Goal: Task Accomplishment & Management: Complete application form

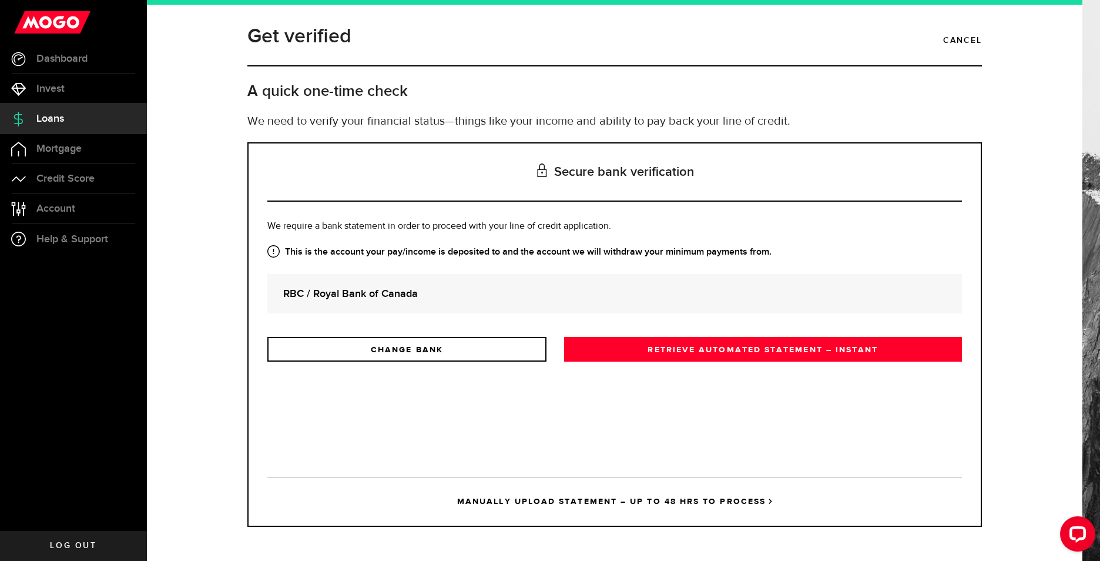
click at [366, 295] on strong "RBC / Royal Bank of Canada" at bounding box center [614, 294] width 663 height 16
click at [356, 219] on p "Is this the bank account you want us to get your bank statements from? We requi…" at bounding box center [614, 226] width 695 height 14
click at [356, 294] on strong "RBC / Royal Bank of Canada" at bounding box center [614, 294] width 663 height 16
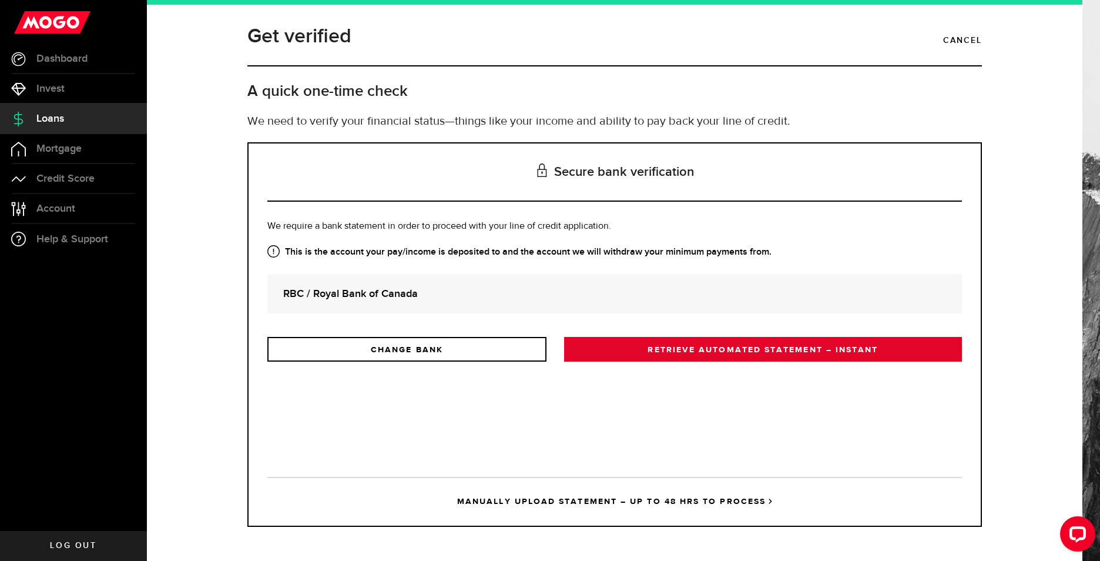
click at [643, 352] on link "RETRIEVE AUTOMATED STATEMENT – INSTANT" at bounding box center [763, 349] width 398 height 25
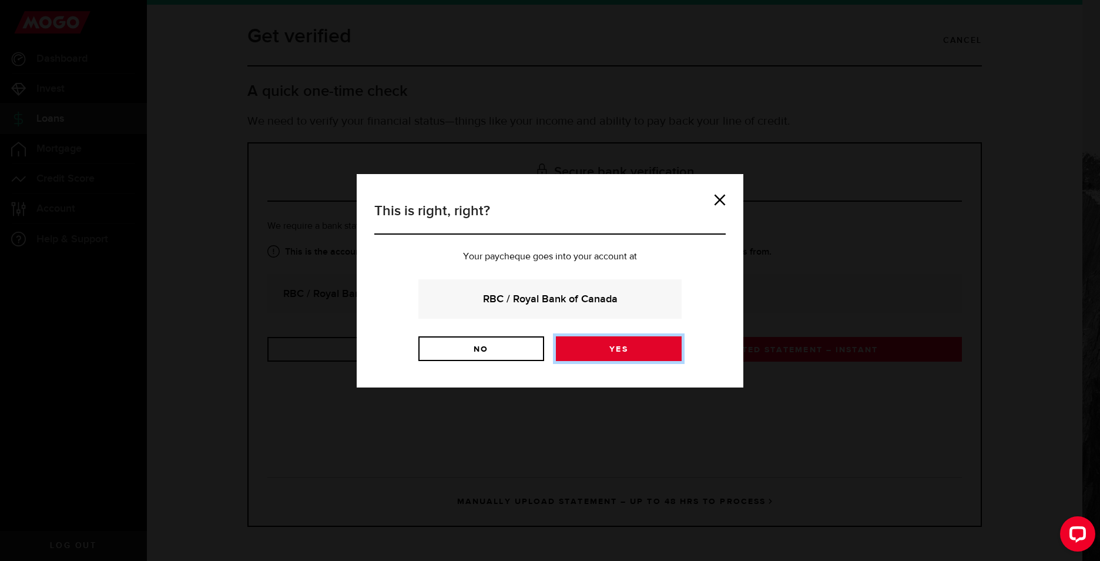
click at [600, 350] on link "Yes" at bounding box center [619, 348] width 126 height 25
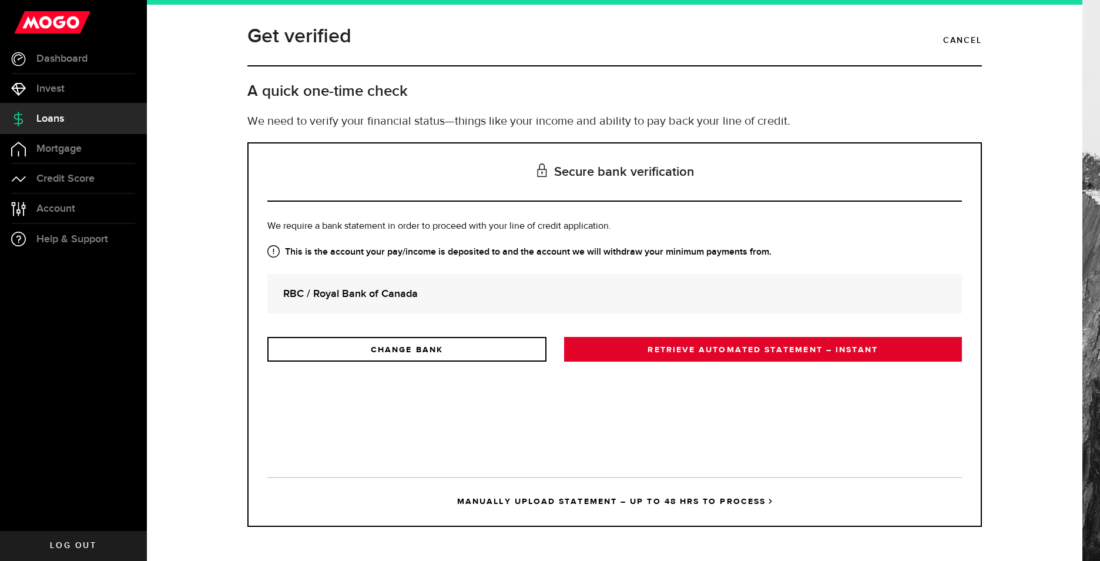
click at [659, 342] on link "RETRIEVE AUTOMATED STATEMENT – INSTANT" at bounding box center [763, 349] width 398 height 25
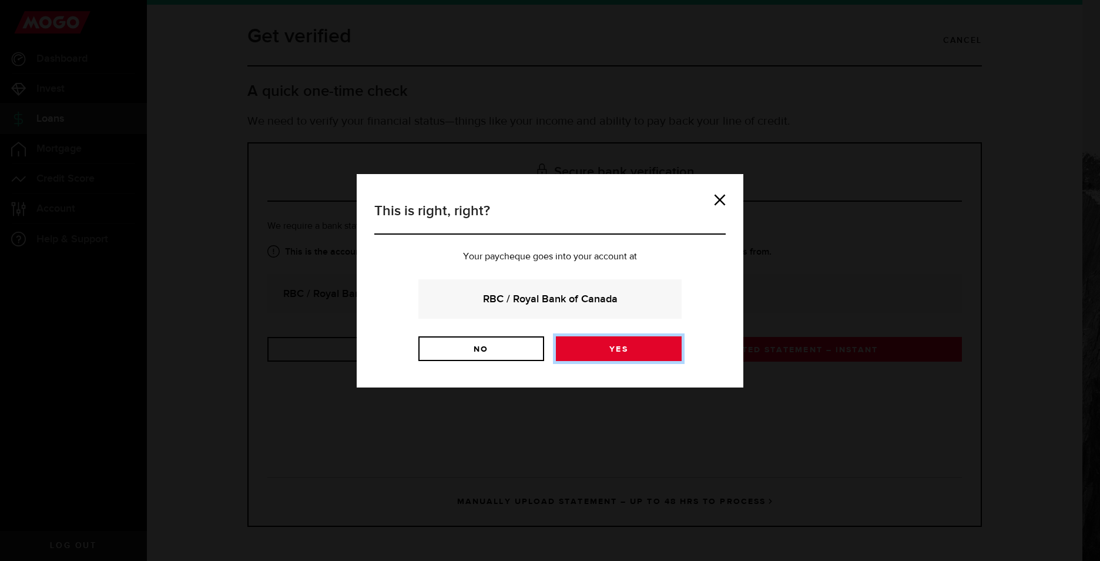
click at [607, 354] on link "Yes" at bounding box center [619, 348] width 126 height 25
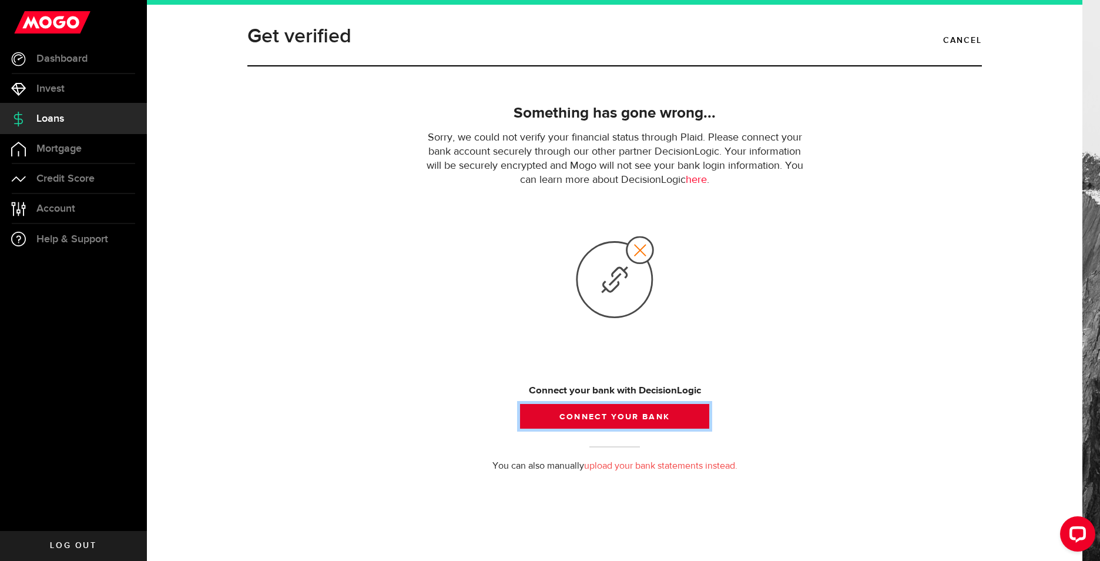
click at [611, 415] on button "Connect your bank" at bounding box center [614, 416] width 189 height 25
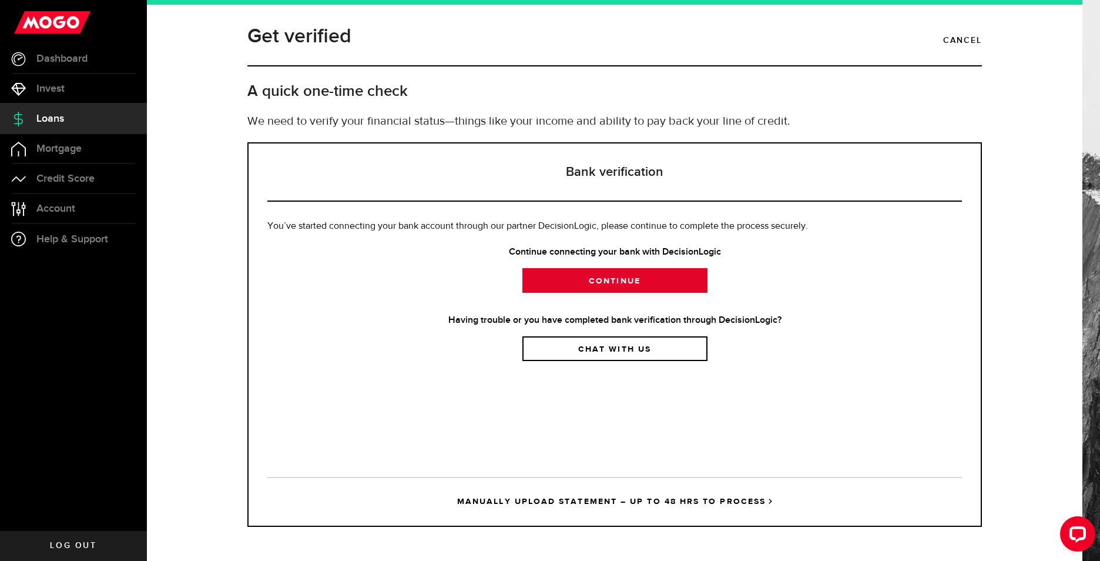
click at [614, 283] on link "Continue" at bounding box center [615, 280] width 185 height 25
click at [621, 277] on link "Continue" at bounding box center [615, 280] width 185 height 25
click at [598, 273] on link "Continue" at bounding box center [615, 280] width 185 height 25
click at [66, 64] on span "Dashboard" at bounding box center [61, 58] width 51 height 11
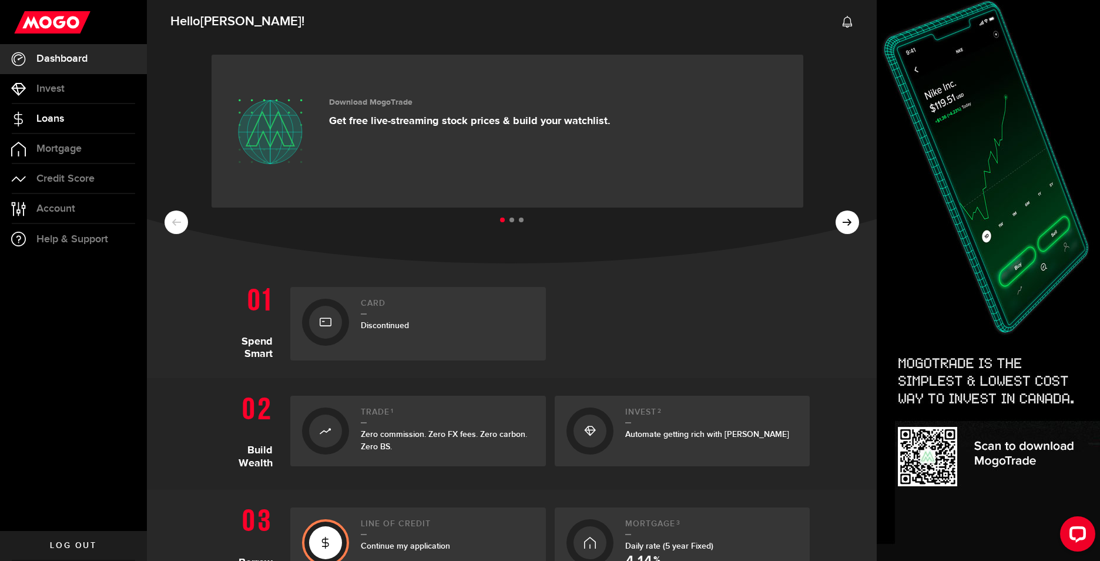
click at [82, 125] on link "Loans" at bounding box center [73, 118] width 147 height 29
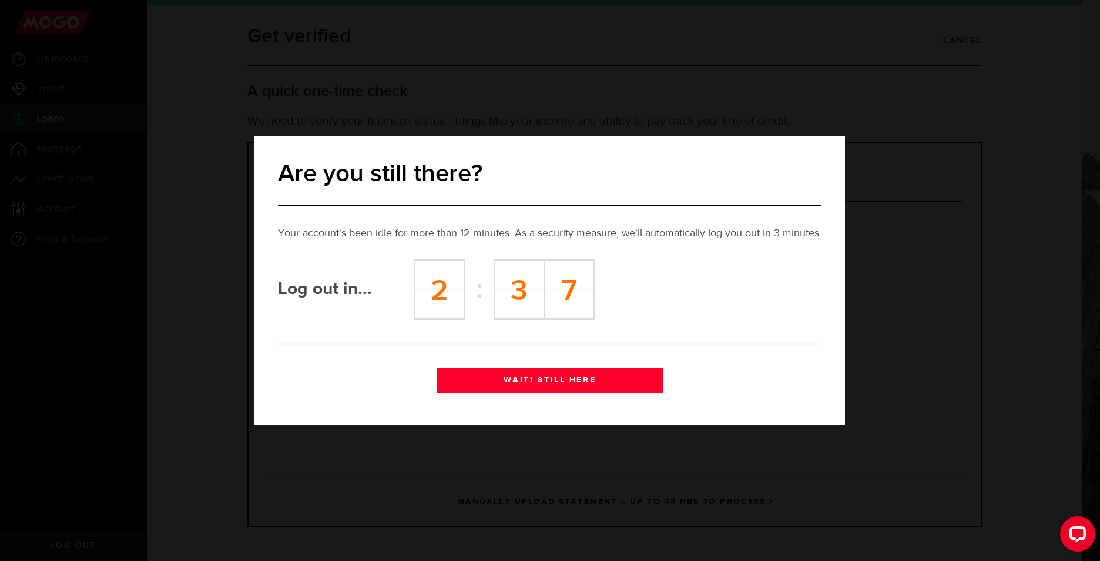
click at [536, 379] on button "WAIT! STILL HERE" at bounding box center [550, 380] width 226 height 25
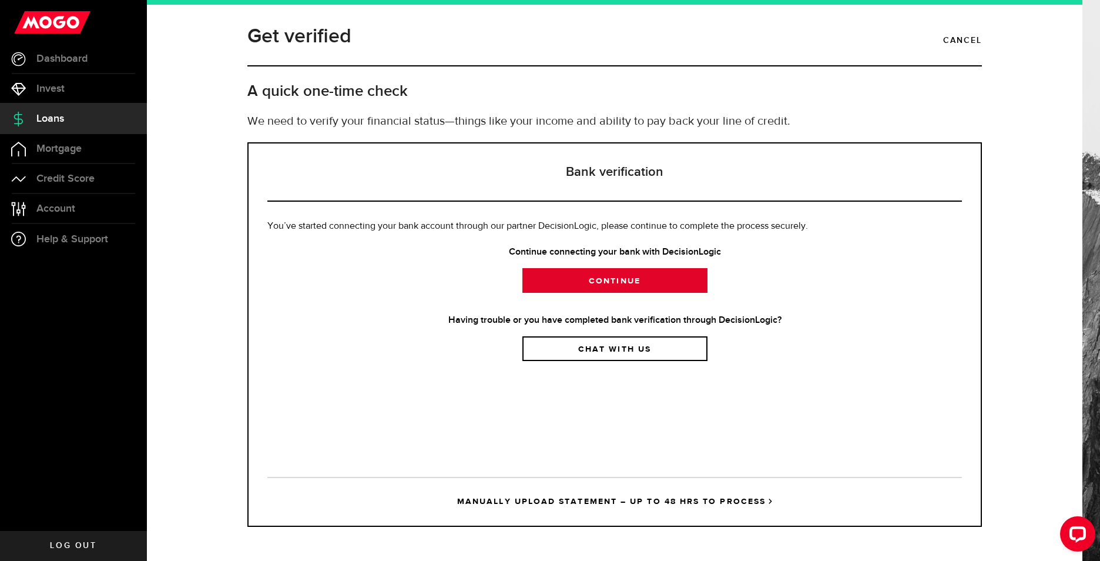
click at [601, 279] on link "Continue" at bounding box center [615, 280] width 185 height 25
click at [49, 200] on link "Account Compte" at bounding box center [73, 208] width 147 height 29
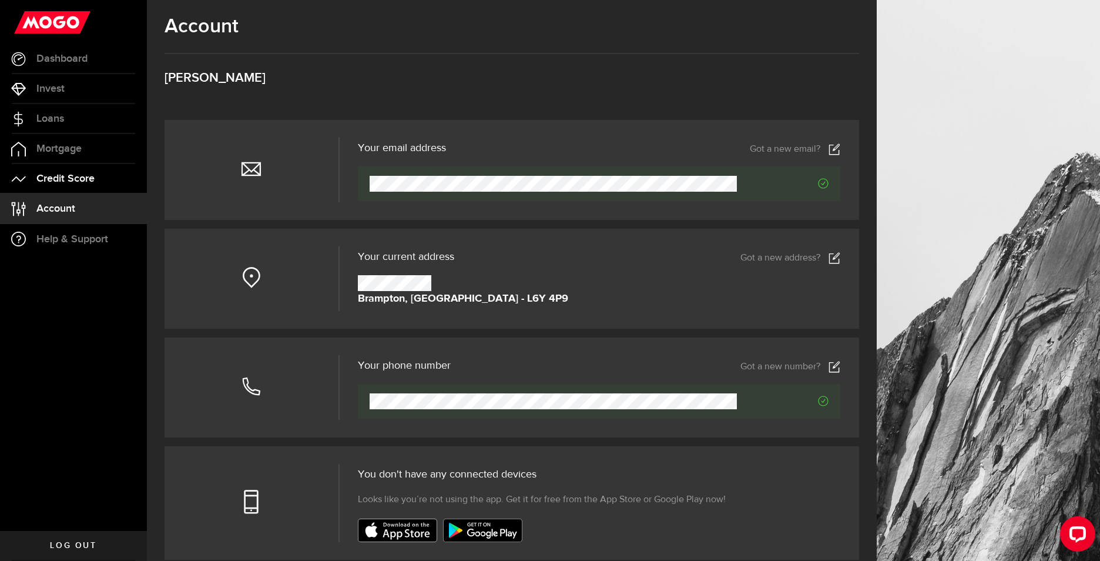
click at [39, 178] on span "Credit Score" at bounding box center [65, 178] width 58 height 11
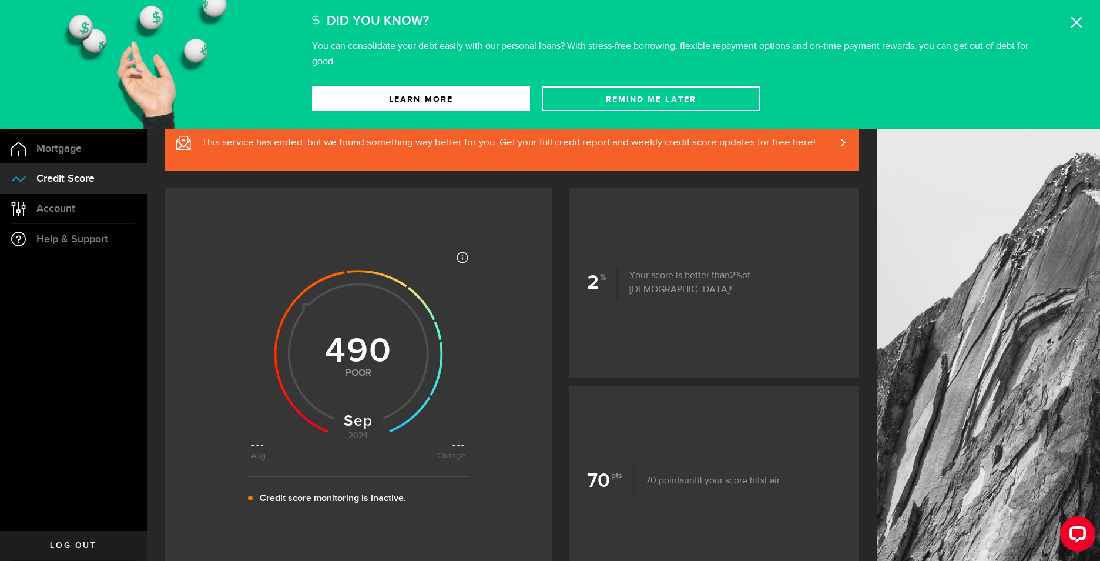
click at [1078, 19] on icon at bounding box center [1077, 22] width 12 height 12
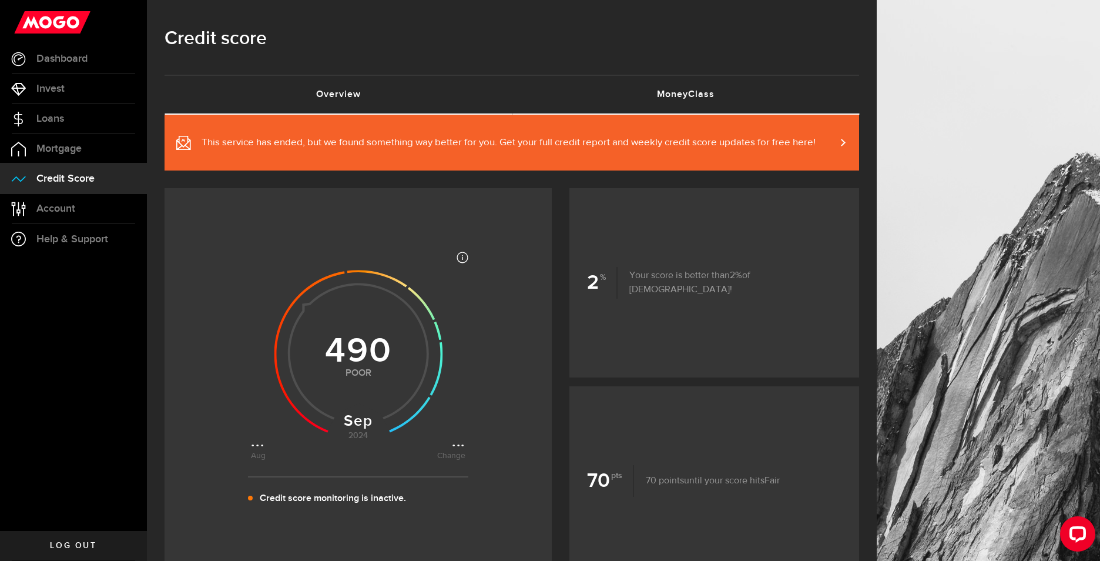
click at [677, 91] on link "MoneyClass (requires attention)" at bounding box center [685, 95] width 347 height 38
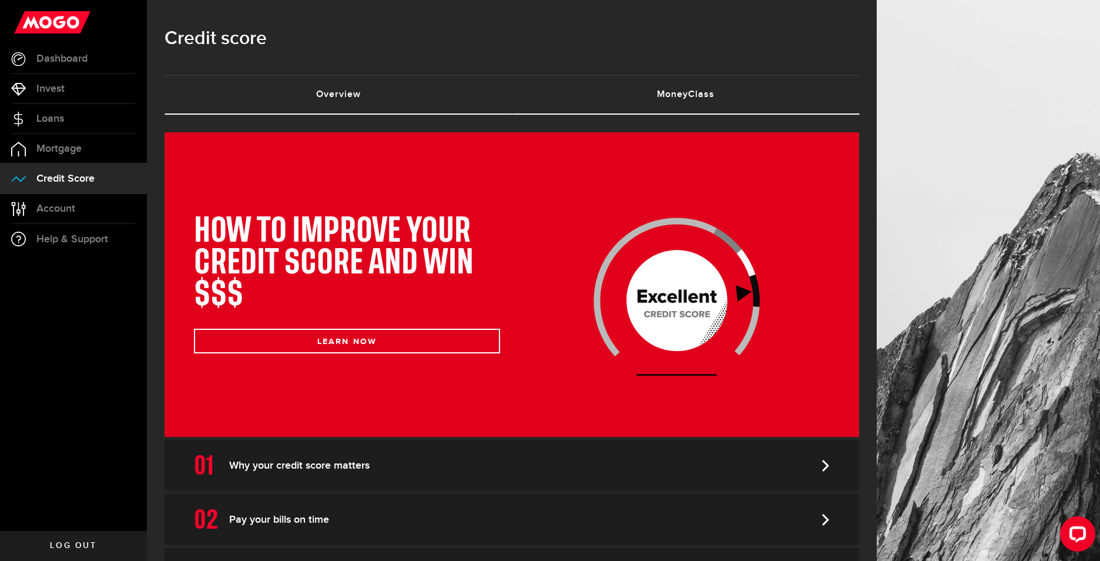
click at [333, 96] on link "Overview (requires attention)" at bounding box center [338, 95] width 347 height 38
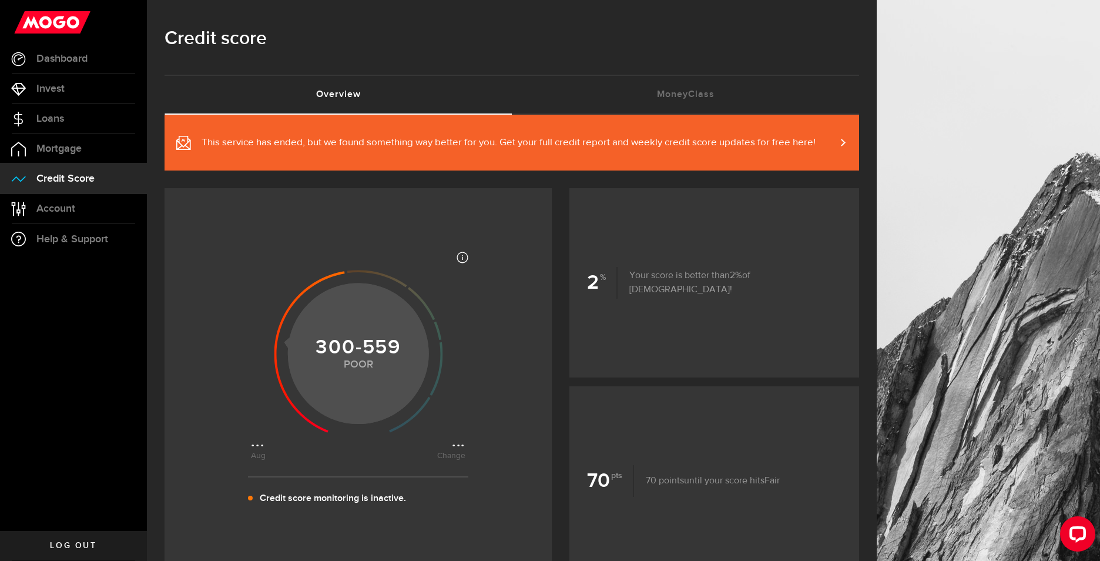
drag, startPoint x: 296, startPoint y: 301, endPoint x: 369, endPoint y: 276, distance: 77.0
click at [364, 277] on g at bounding box center [358, 351] width 169 height 163
click at [369, 276] on icon at bounding box center [377, 278] width 60 height 17
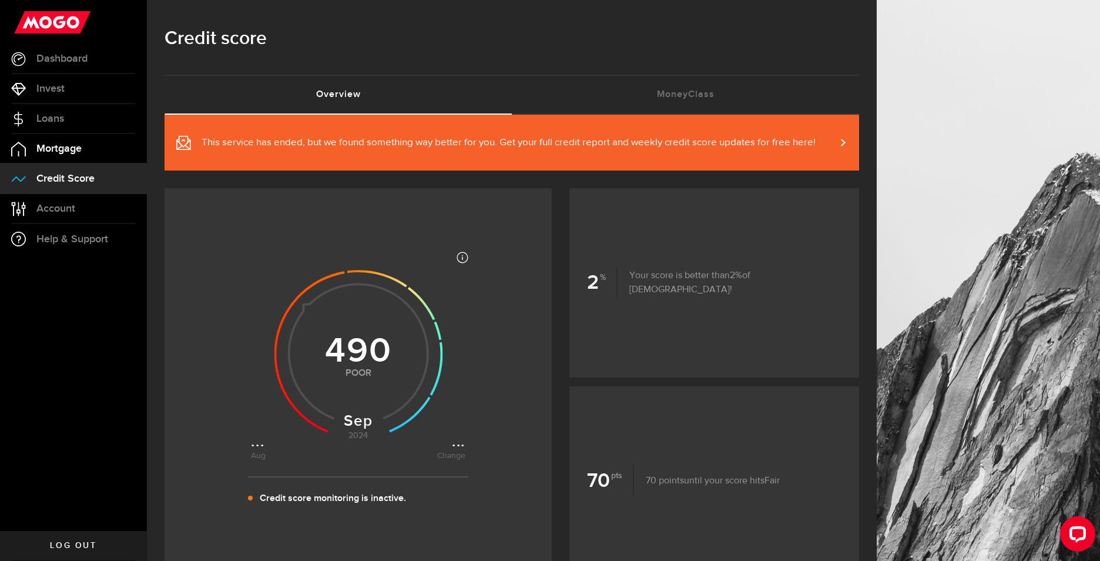
click at [30, 147] on link "Mortgage" at bounding box center [73, 148] width 147 height 29
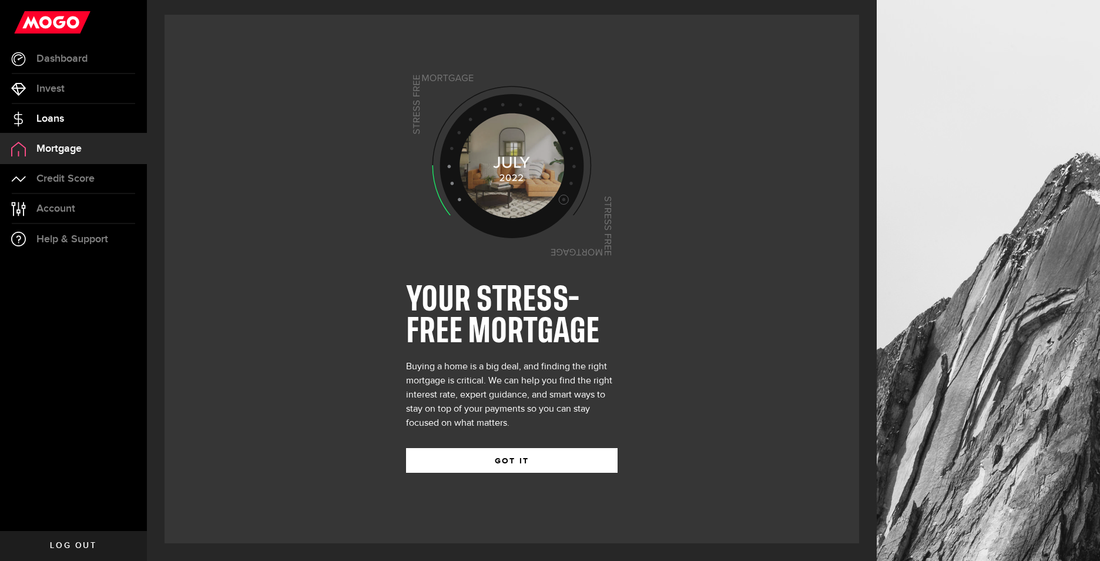
click at [51, 113] on span "Loans" at bounding box center [50, 118] width 28 height 11
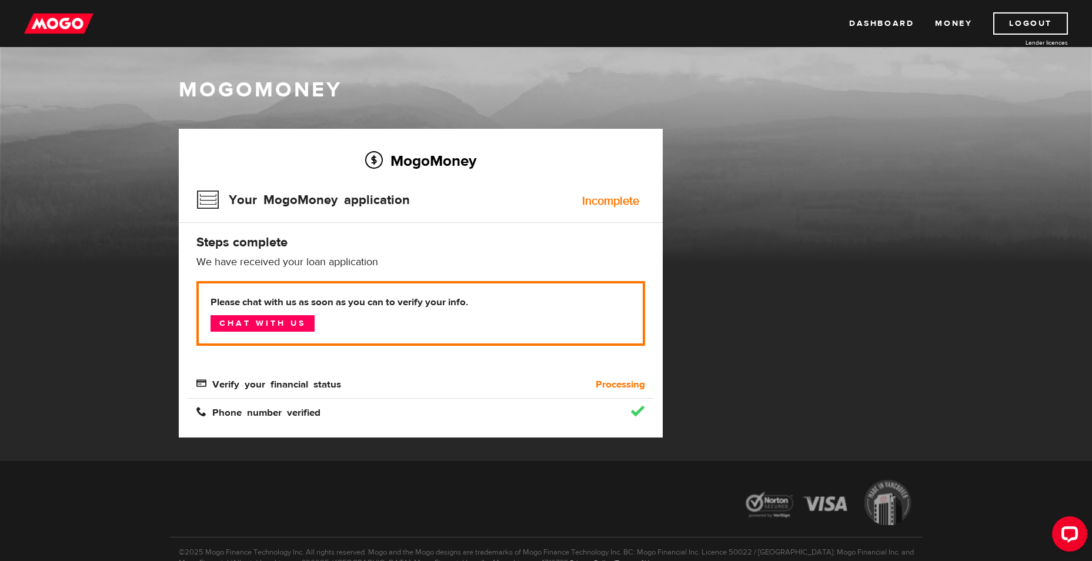
click at [611, 383] on b "Processing" at bounding box center [620, 384] width 49 height 14
click at [946, 22] on link "Money" at bounding box center [953, 23] width 37 height 22
click at [253, 317] on link "Chat with us" at bounding box center [262, 323] width 104 height 16
click at [604, 388] on b "Processing" at bounding box center [620, 384] width 49 height 14
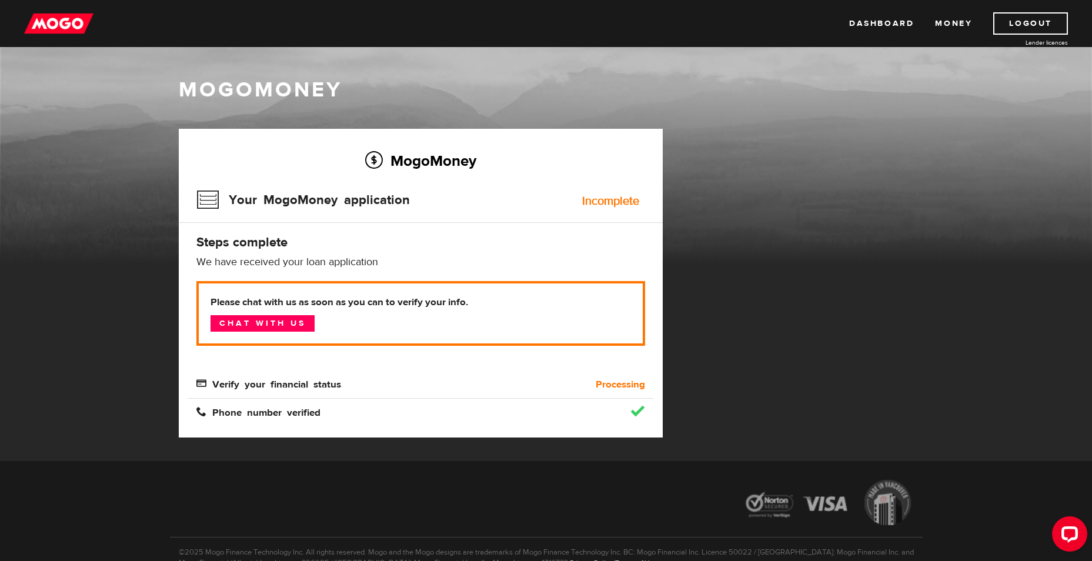
drag, startPoint x: 604, startPoint y: 388, endPoint x: 523, endPoint y: 382, distance: 81.9
click at [523, 382] on div "Verify your financial status" at bounding box center [363, 384] width 350 height 14
click at [899, 25] on link "Dashboard" at bounding box center [881, 23] width 65 height 22
